Goal: Use online tool/utility: Utilize a website feature to perform a specific function

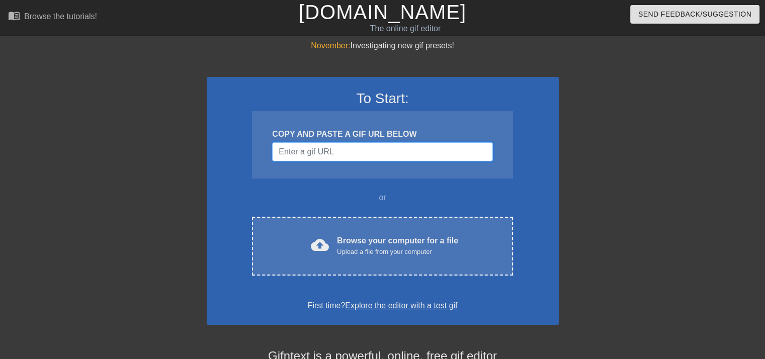
click at [402, 154] on input "Username" at bounding box center [382, 151] width 220 height 19
click at [352, 278] on div "To Start: COPY AND PASTE A GIF URL BELOW or cloud_upload Browse your computer f…" at bounding box center [383, 201] width 352 height 248
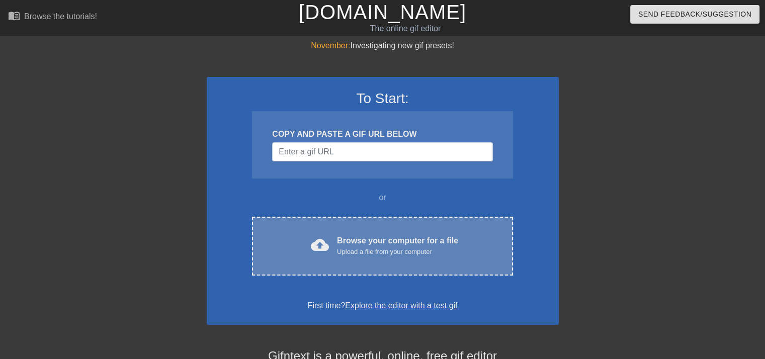
click at [357, 262] on div "cloud_upload Browse your computer for a file Upload a file from your computer C…" at bounding box center [382, 246] width 260 height 59
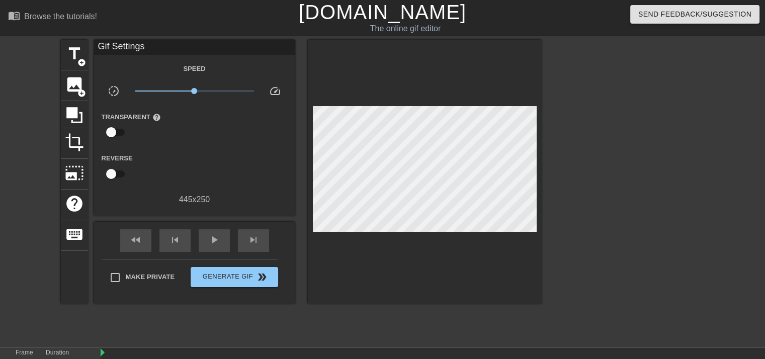
click at [299, 143] on div "title add_circle image add_circle crop photo_size_select_large help keyboard Gi…" at bounding box center [301, 172] width 481 height 264
drag, startPoint x: 193, startPoint y: 87, endPoint x: 192, endPoint y: 79, distance: 8.1
click at [192, 85] on span "x0.320" at bounding box center [194, 91] width 119 height 12
click at [61, 49] on div "title add_circle" at bounding box center [74, 55] width 27 height 31
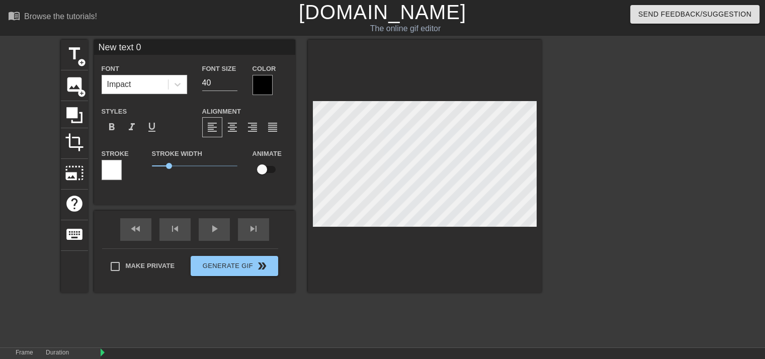
click at [442, 244] on div at bounding box center [425, 166] width 234 height 253
click at [583, 230] on div at bounding box center [629, 191] width 151 height 302
